Goal: Transaction & Acquisition: Book appointment/travel/reservation

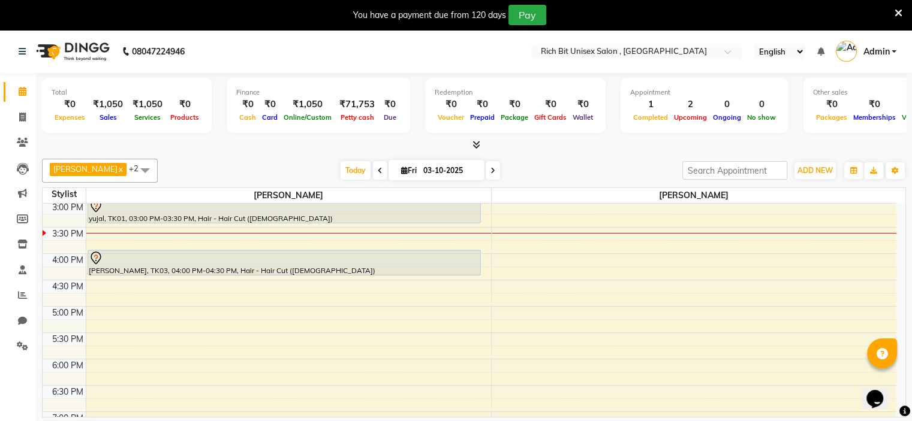
scroll to position [377, 0]
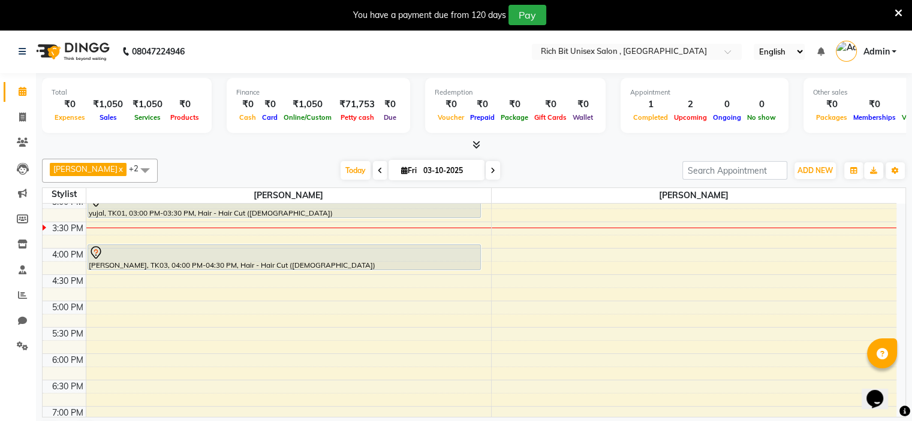
click at [104, 352] on div "8:00 AM 8:30 AM 9:00 AM 9:30 AM 10:00 AM 10:30 AM 11:00 AM 11:30 AM 12:00 PM 12…" at bounding box center [469, 222] width 853 height 790
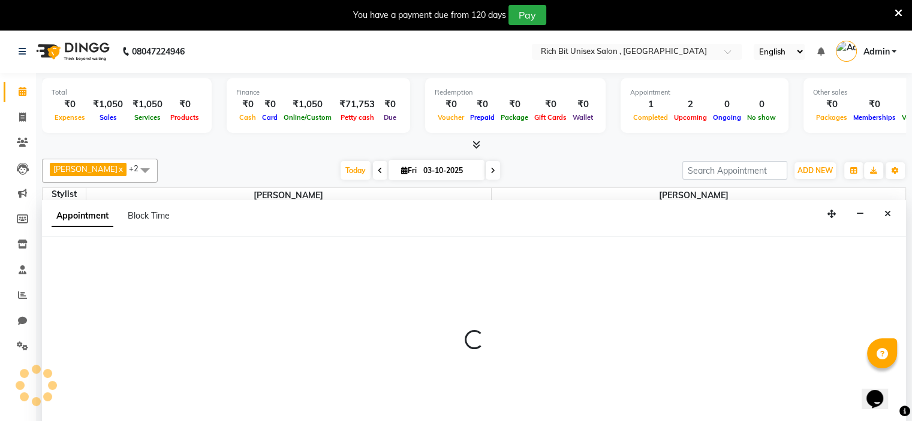
select select "70823"
select select "tentative"
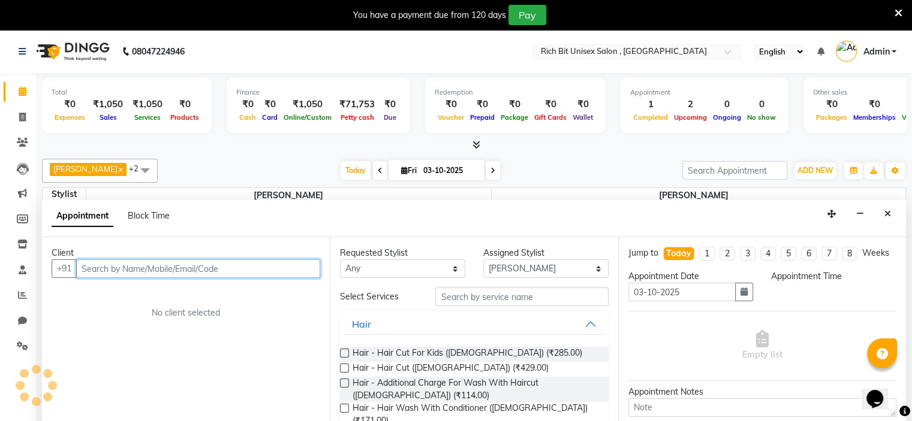
select select "1080"
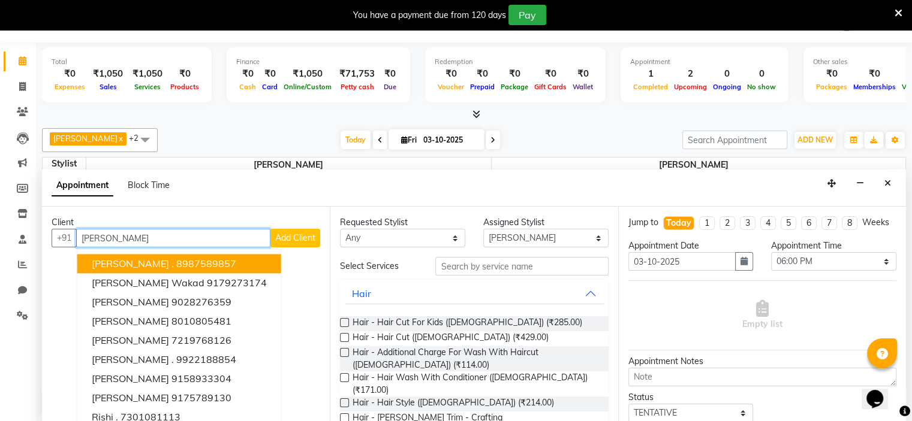
click at [176, 265] on ngb-highlight "8987589857" at bounding box center [206, 264] width 60 height 12
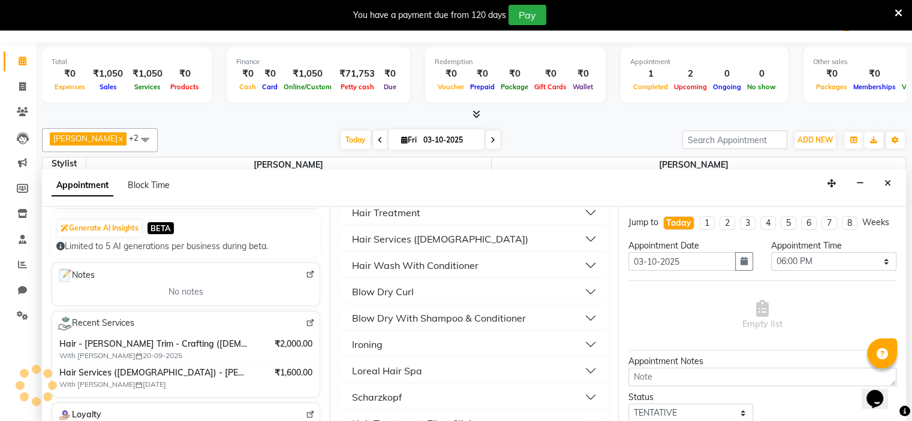
scroll to position [0, 0]
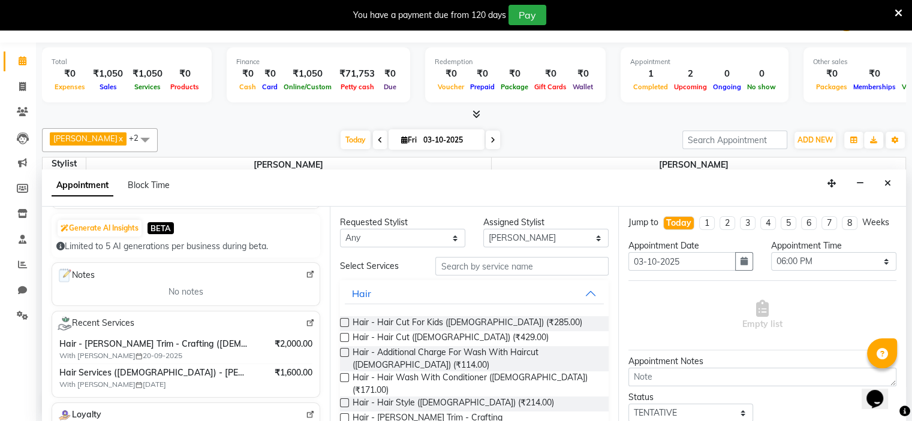
type input "8987589857"
drag, startPoint x: 346, startPoint y: 334, endPoint x: 360, endPoint y: 395, distance: 62.2
click at [346, 335] on label at bounding box center [344, 337] width 9 height 9
click at [346, 335] on input "checkbox" at bounding box center [344, 339] width 8 height 8
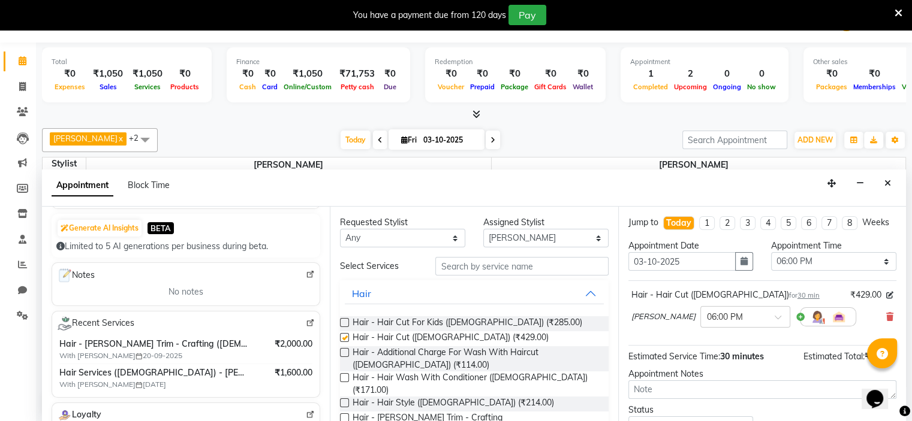
checkbox input "false"
click at [343, 414] on label at bounding box center [344, 418] width 9 height 9
click at [343, 415] on input "checkbox" at bounding box center [344, 419] width 8 height 8
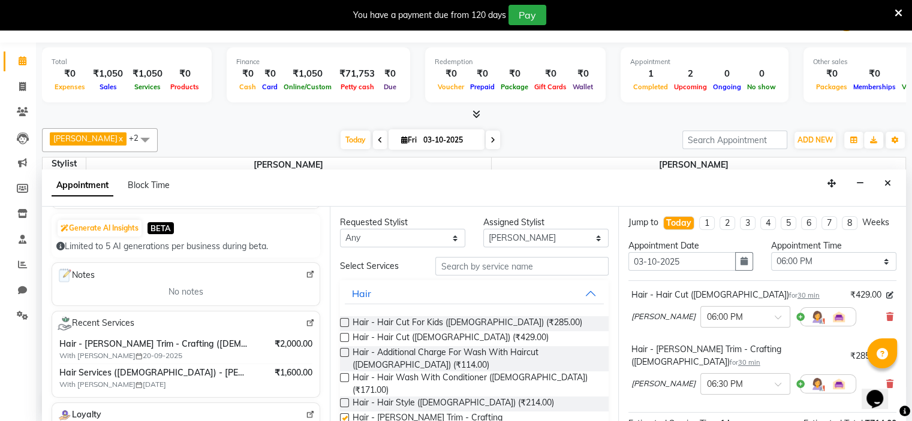
checkbox input "false"
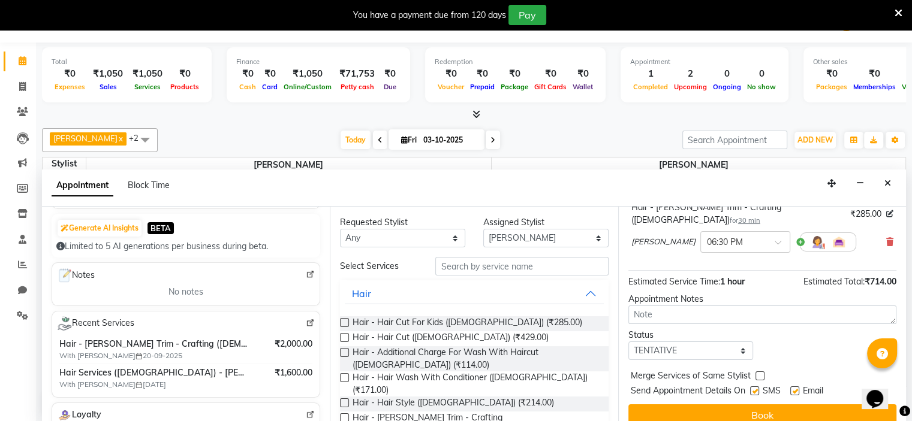
scroll to position [153, 0]
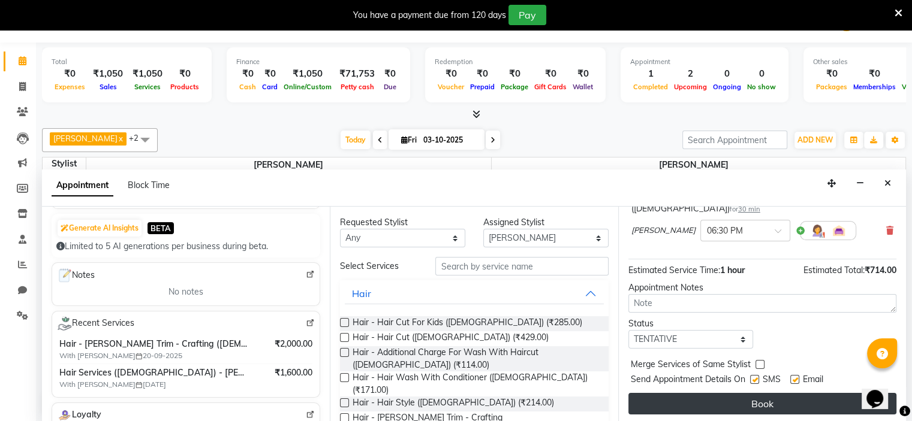
click at [755, 396] on button "Book" at bounding box center [762, 404] width 268 height 22
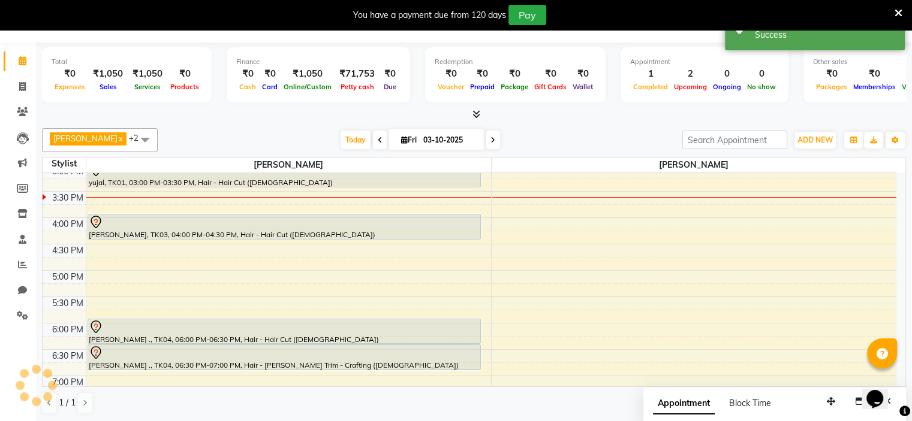
scroll to position [0, 0]
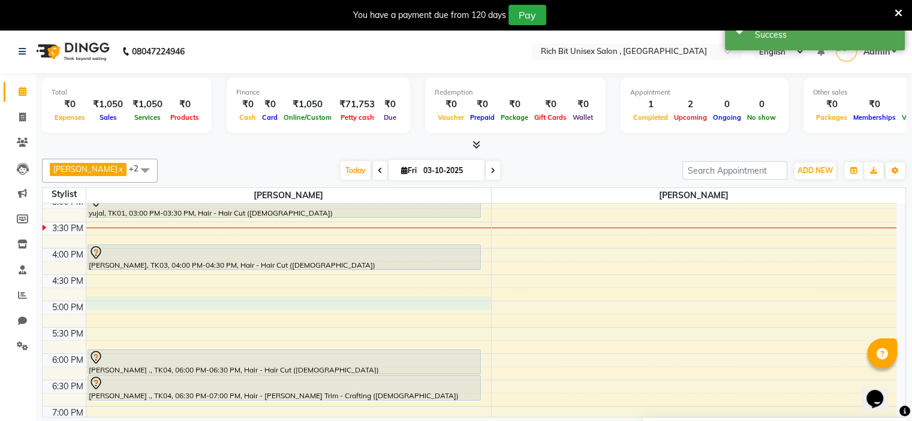
click at [122, 300] on div "8:00 AM 8:30 AM 9:00 AM 9:30 AM 10:00 AM 10:30 AM 11:00 AM 11:30 AM 12:00 PM 12…" at bounding box center [469, 222] width 853 height 790
select select "70823"
select select "1020"
select select "tentative"
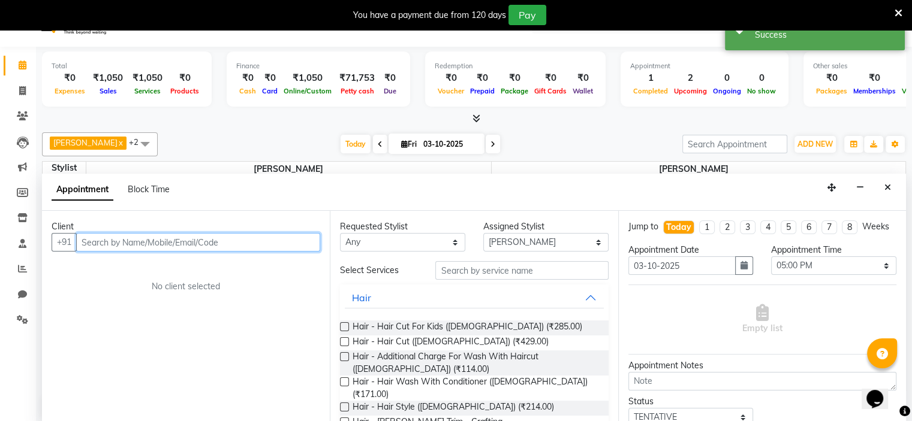
scroll to position [31, 0]
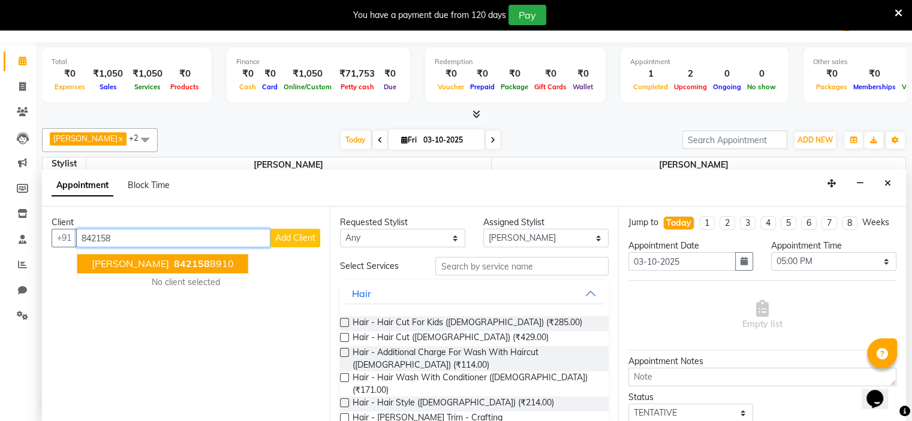
click at [147, 261] on span "[PERSON_NAME]" at bounding box center [130, 264] width 77 height 12
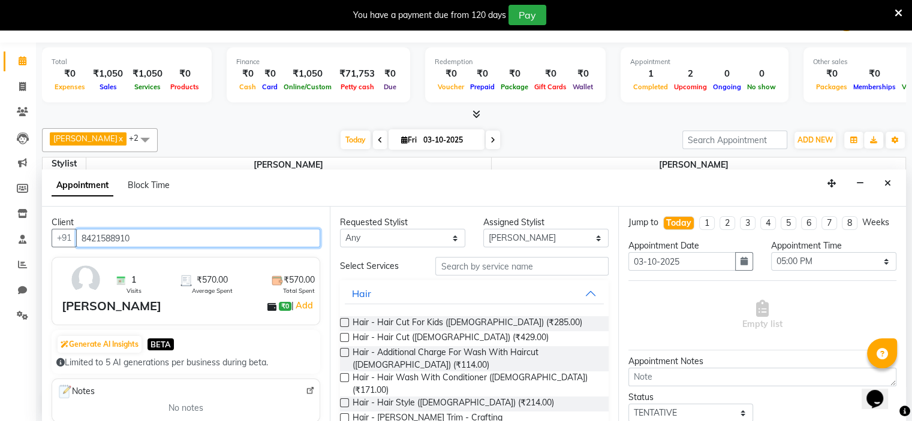
type input "8421588910"
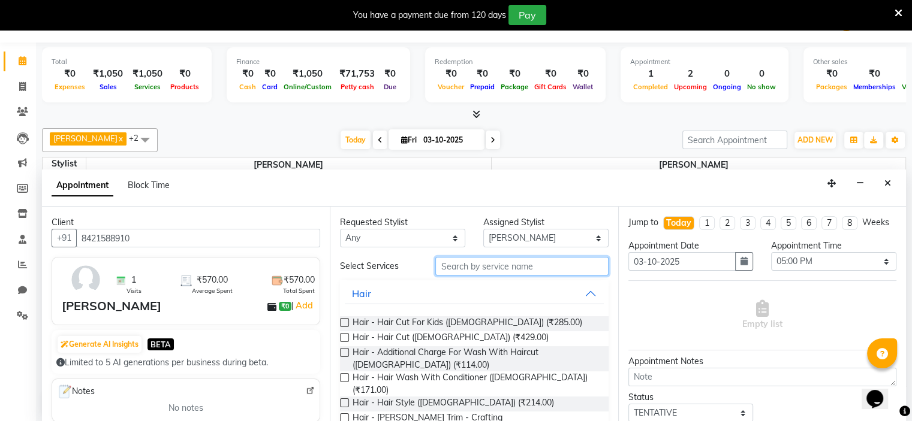
click at [450, 274] on input "text" at bounding box center [521, 266] width 173 height 19
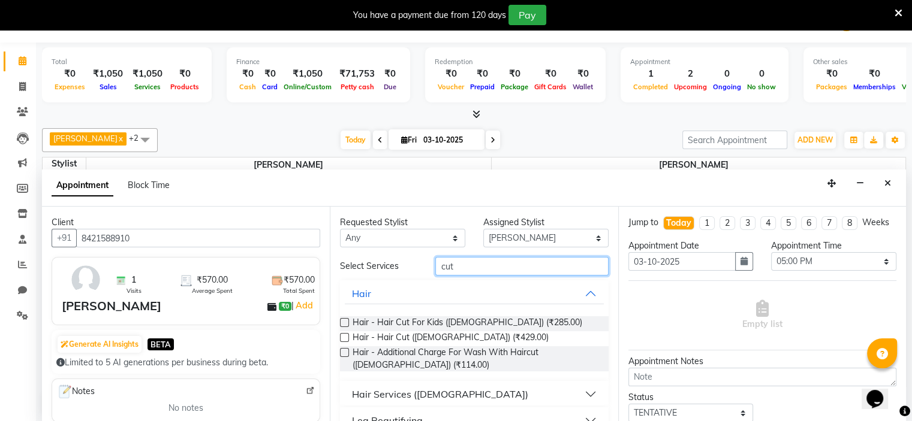
type input "cut"
drag, startPoint x: 451, startPoint y: 391, endPoint x: 453, endPoint y: 374, distance: 17.5
click at [451, 391] on button "Hair Services ([DEMOGRAPHIC_DATA])" at bounding box center [474, 395] width 258 height 22
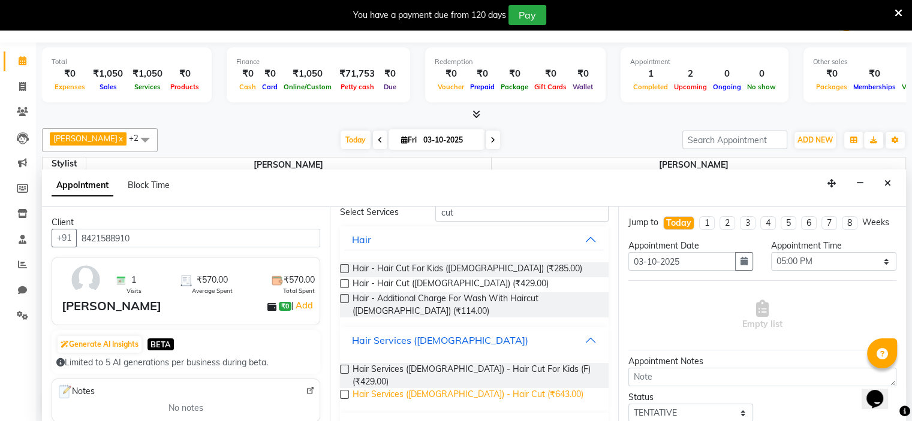
scroll to position [56, 0]
click at [346, 388] on label at bounding box center [344, 392] width 9 height 9
click at [346, 390] on input "checkbox" at bounding box center [344, 394] width 8 height 8
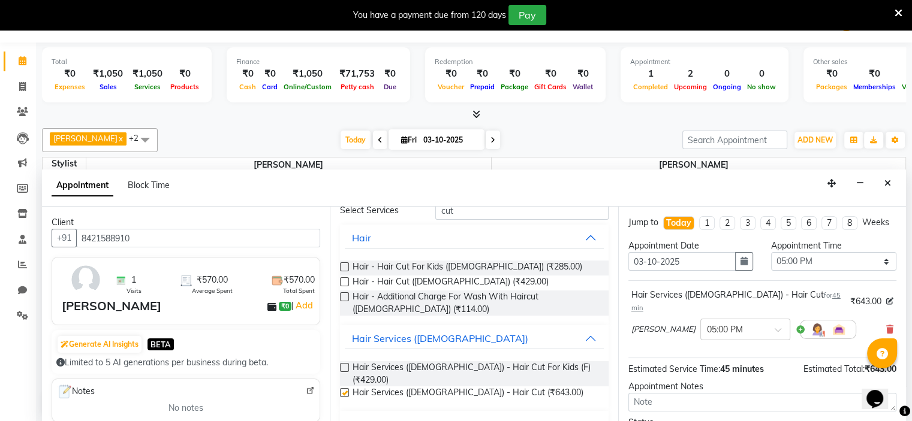
checkbox input "false"
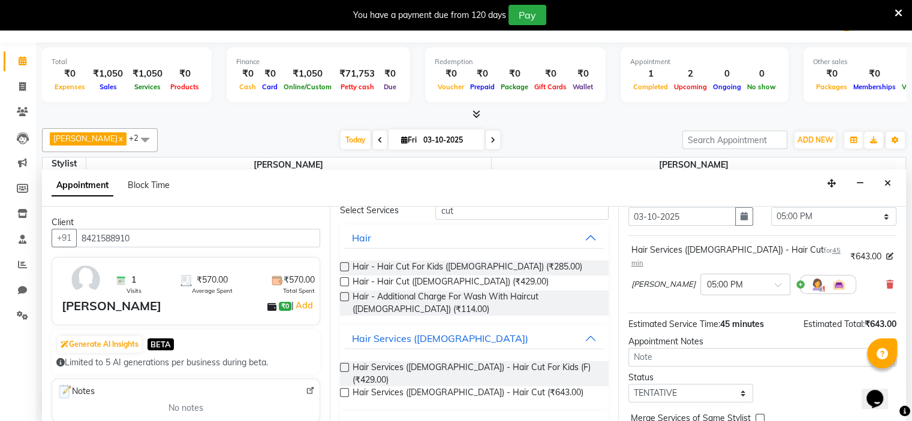
scroll to position [98, 0]
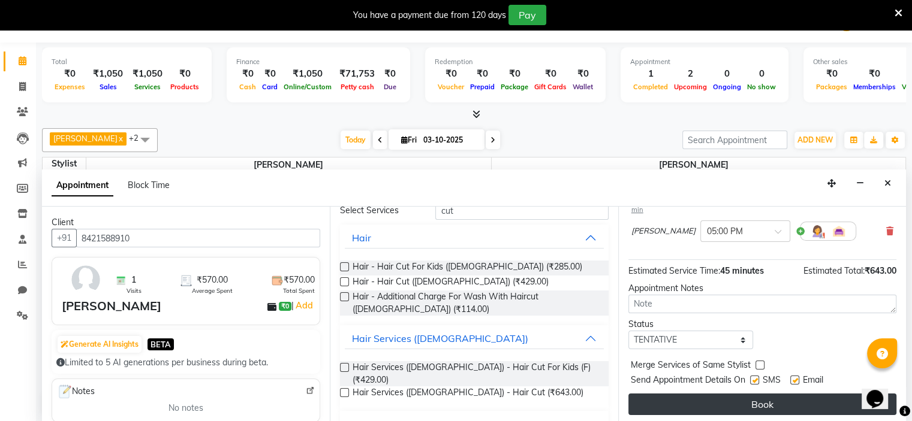
click at [751, 400] on button "Book" at bounding box center [762, 405] width 268 height 22
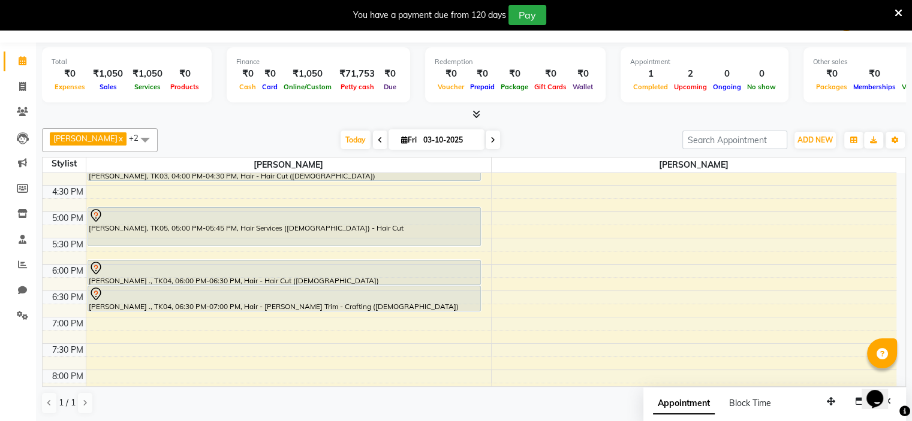
scroll to position [442, 0]
